Goal: Task Accomplishment & Management: Manage account settings

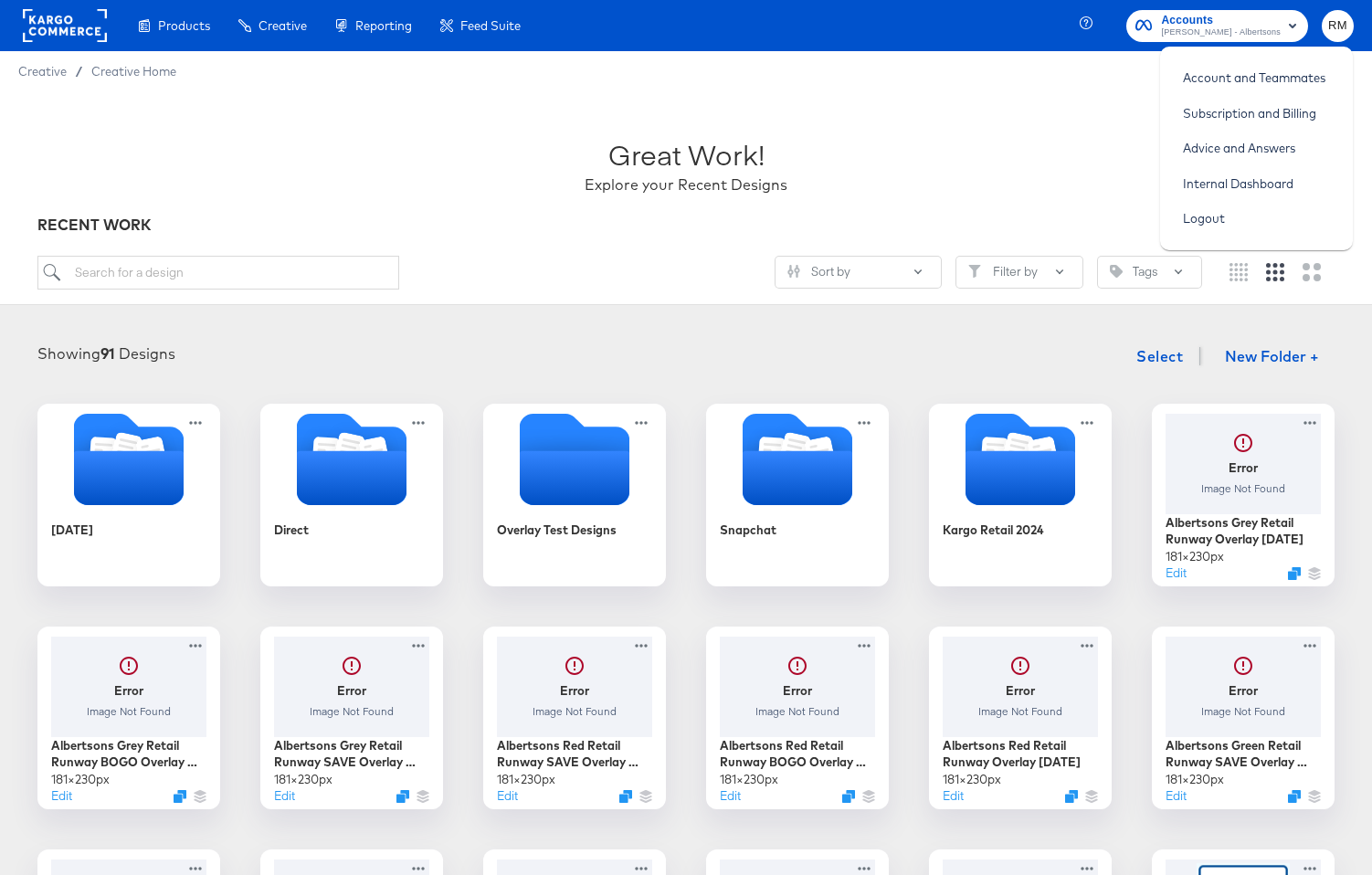
click at [1272, 29] on span "Merkle - Albertsons" at bounding box center [1221, 33] width 120 height 15
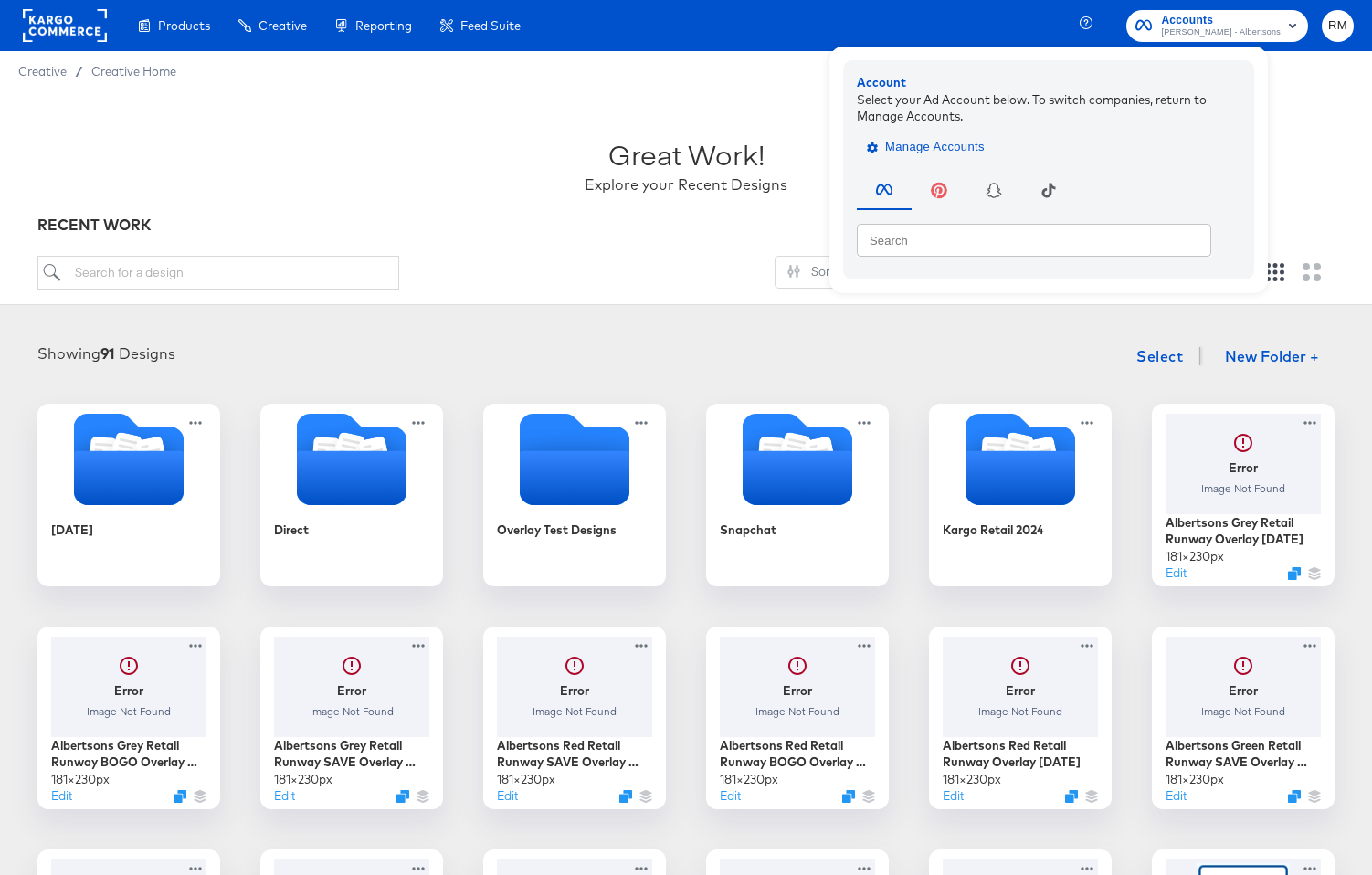
click at [985, 148] on span "Manage Accounts" at bounding box center [927, 147] width 114 height 21
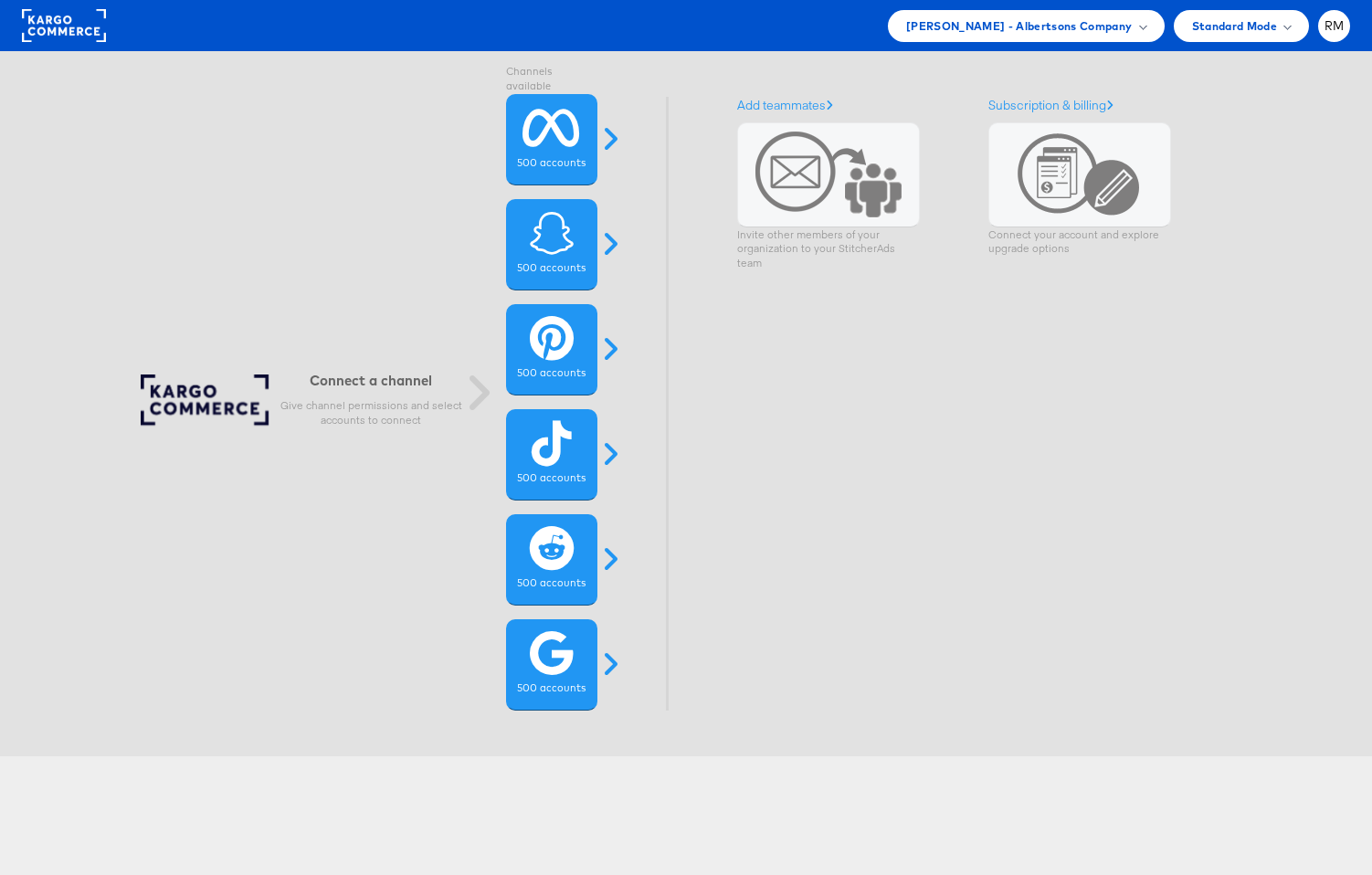
click at [1074, 20] on span "[PERSON_NAME] - Albertsons Company" at bounding box center [1019, 26] width 227 height 19
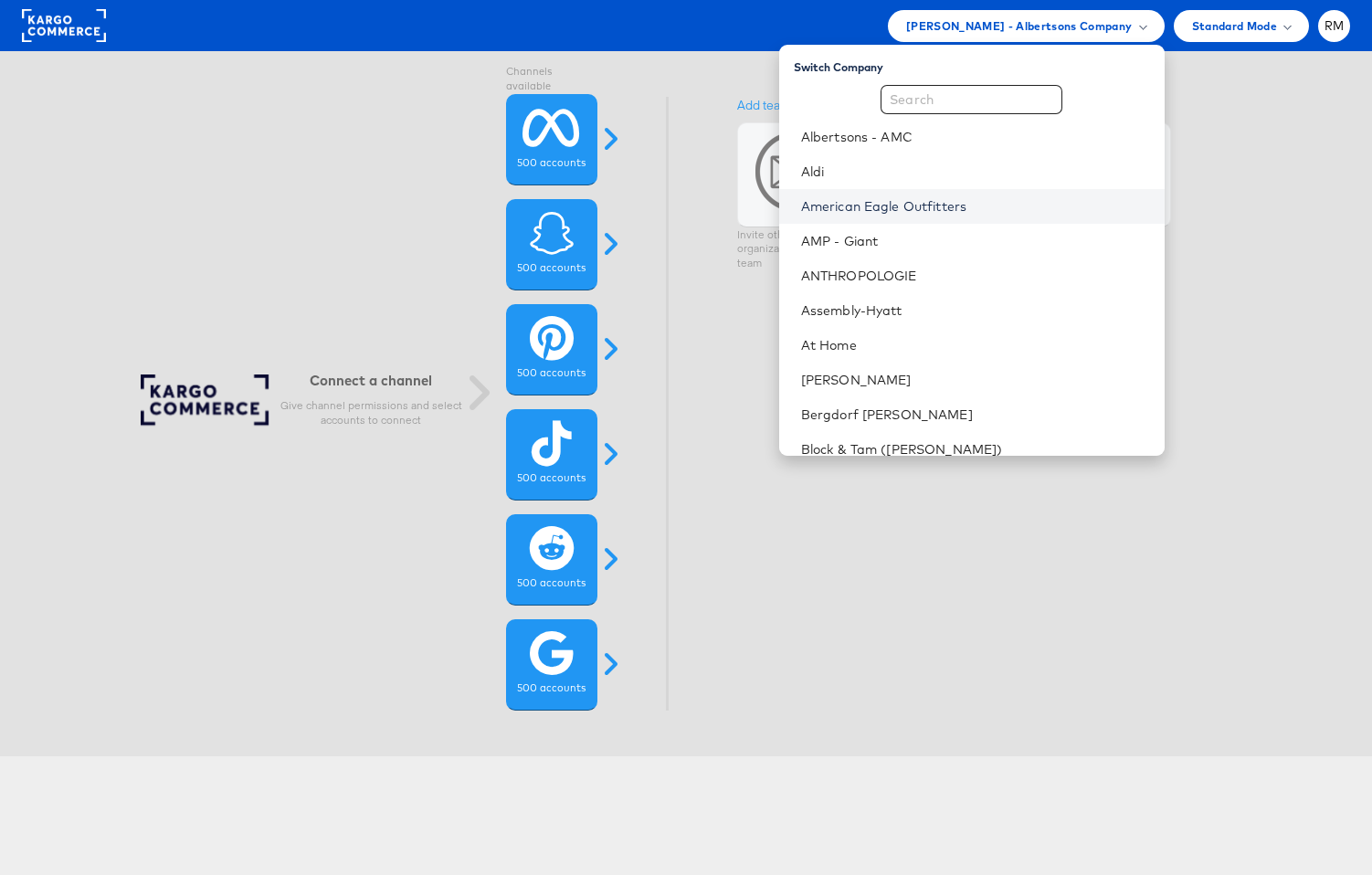
click at [976, 198] on link "American Eagle Outfitters" at bounding box center [975, 205] width 349 height 18
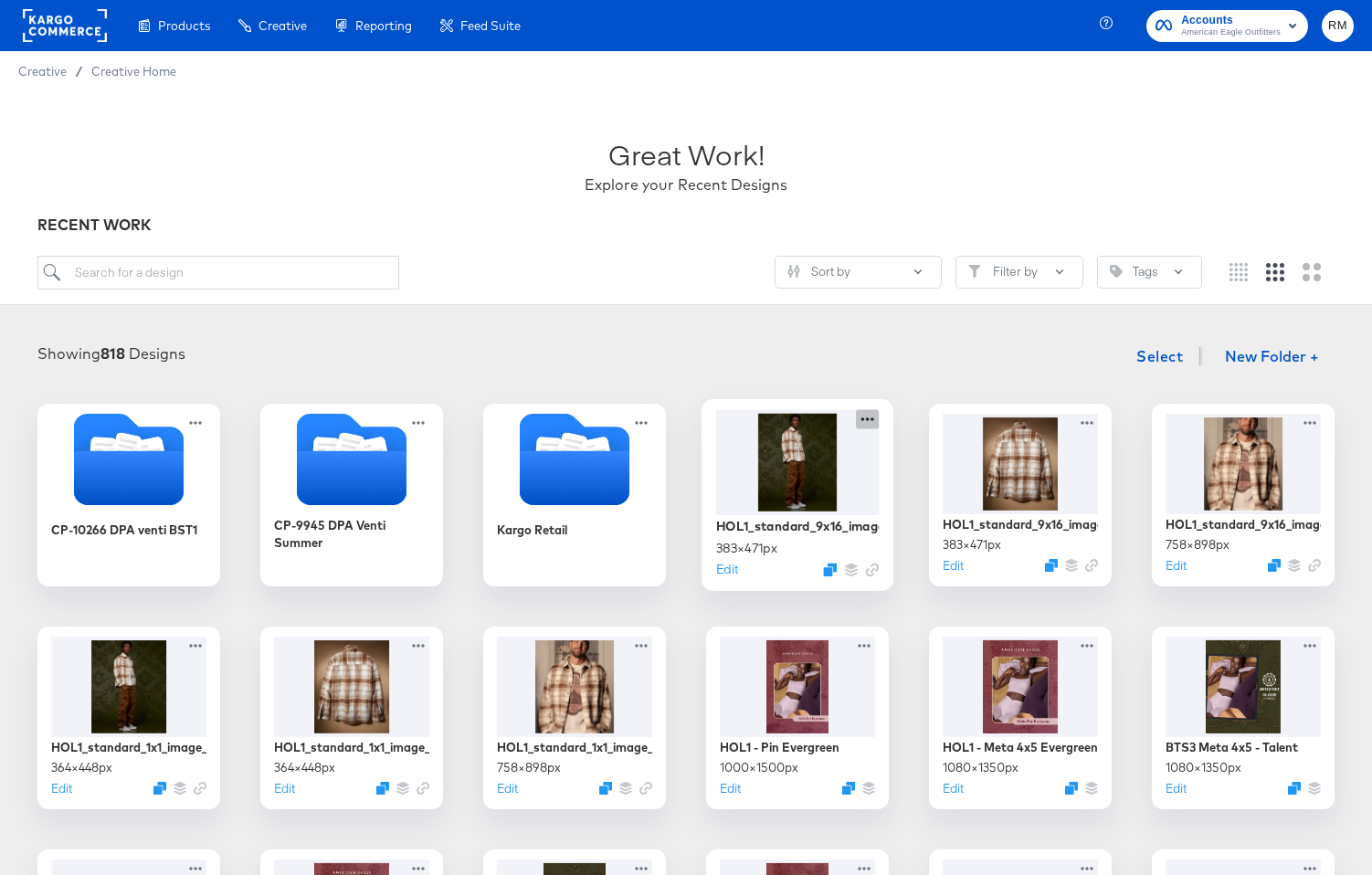
click at [865, 419] on icon at bounding box center [867, 418] width 23 height 19
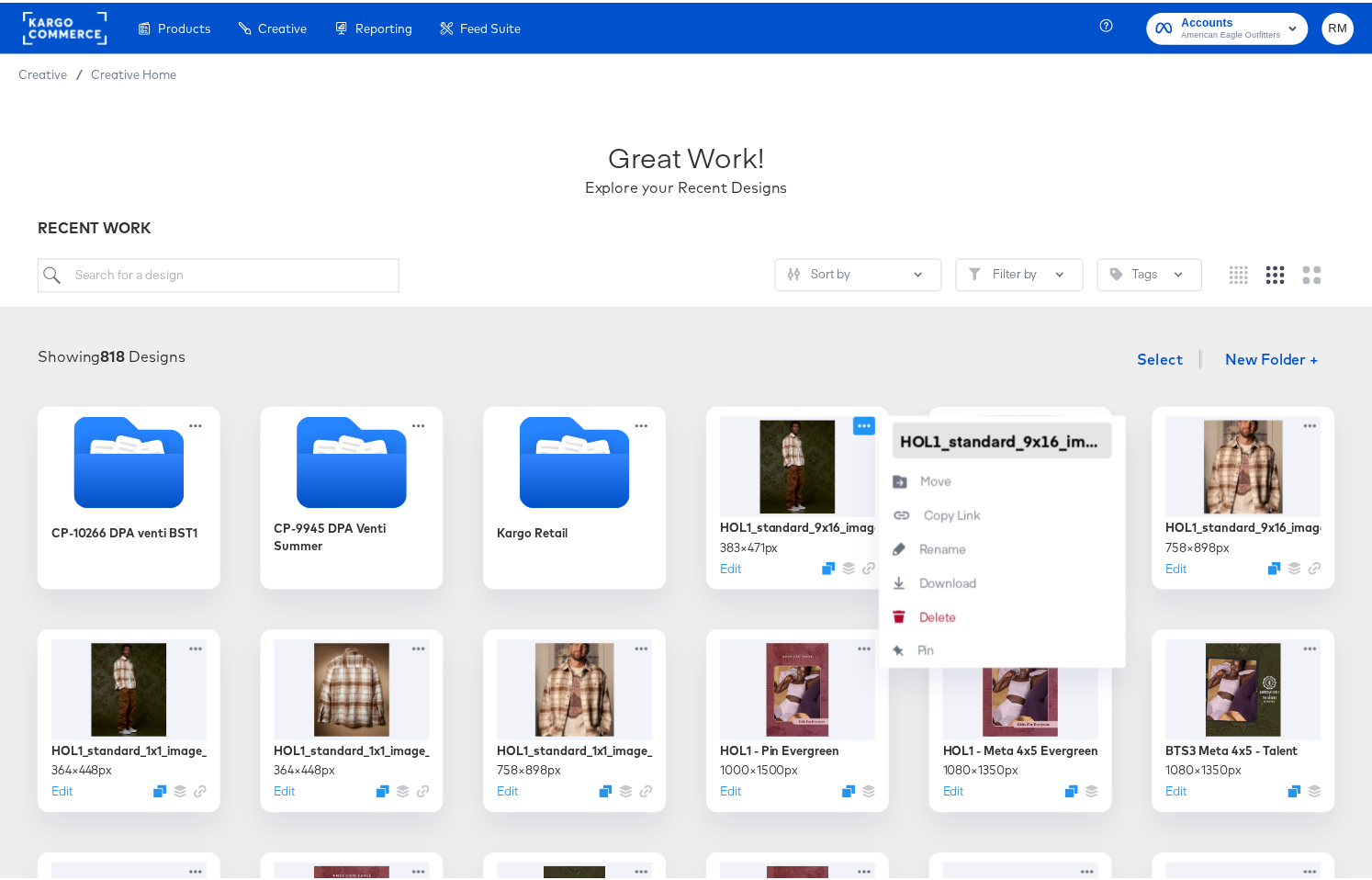
scroll to position [0, 25]
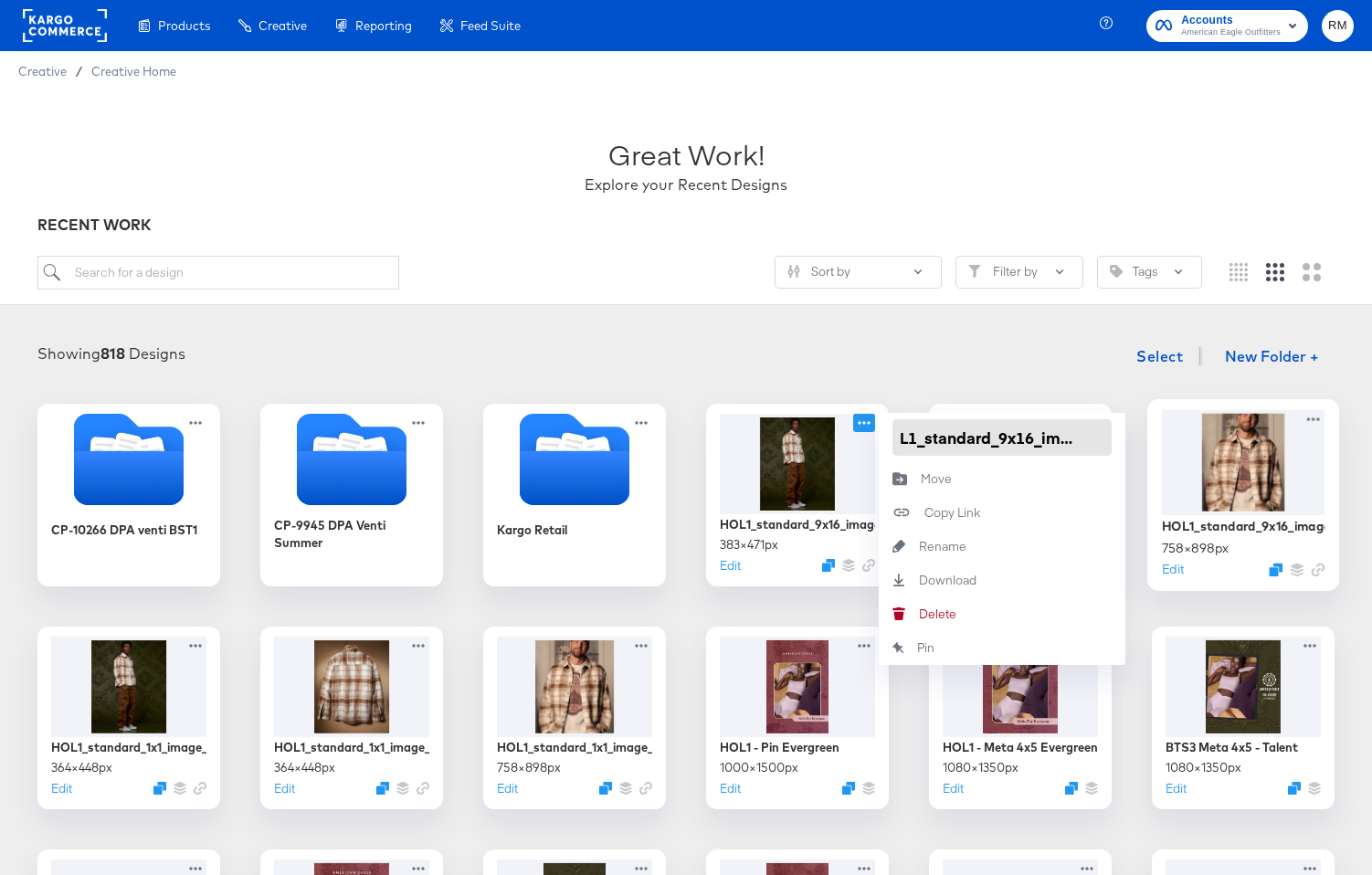
drag, startPoint x: 954, startPoint y: 444, endPoint x: 1171, endPoint y: 438, distance: 217.1
click at [1003, 358] on div "Showing 818 Designs Select New Folder +" at bounding box center [686, 356] width 1335 height 38
